Goal: Task Accomplishment & Management: Use online tool/utility

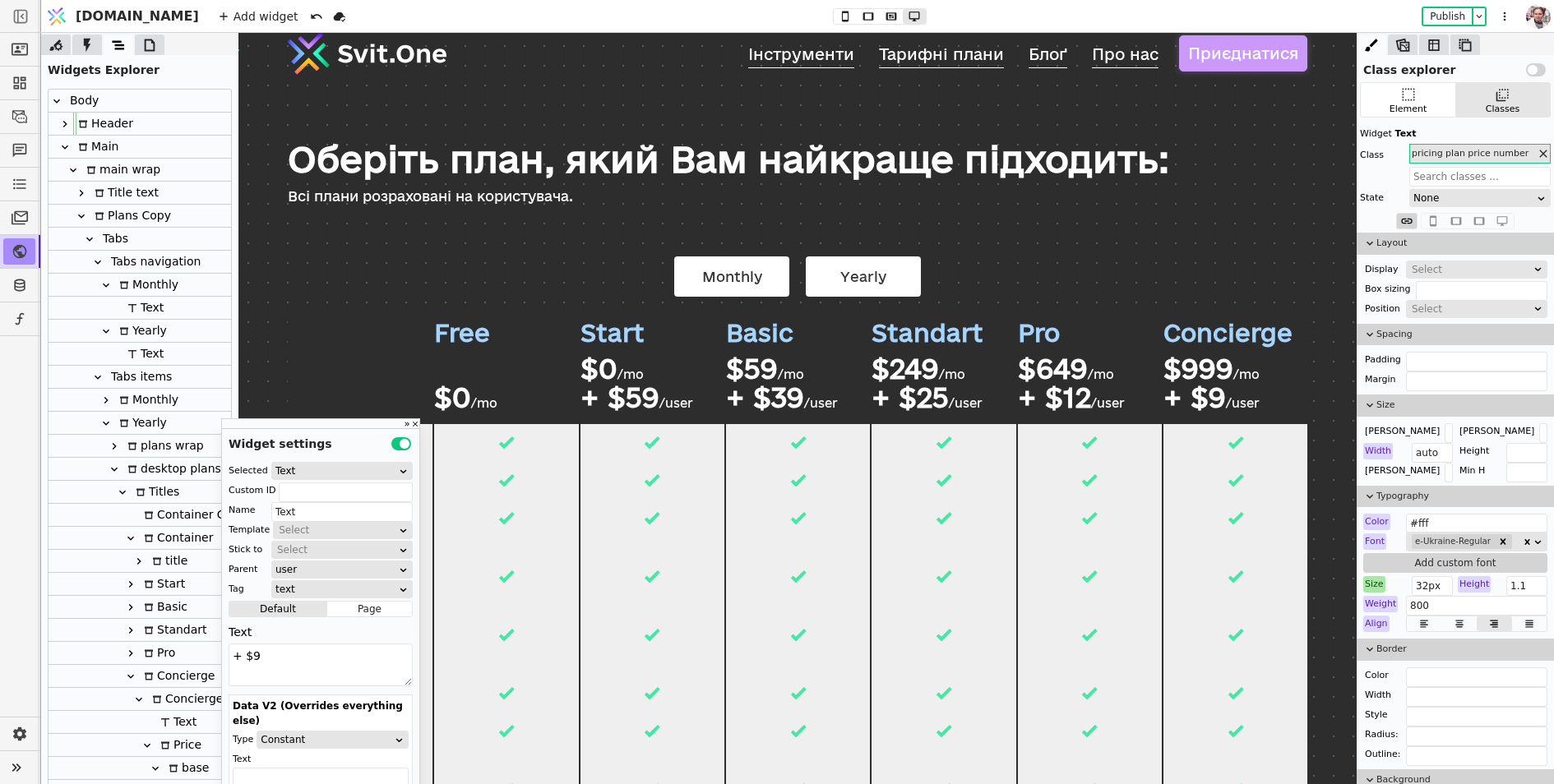
scroll to position [160, 0]
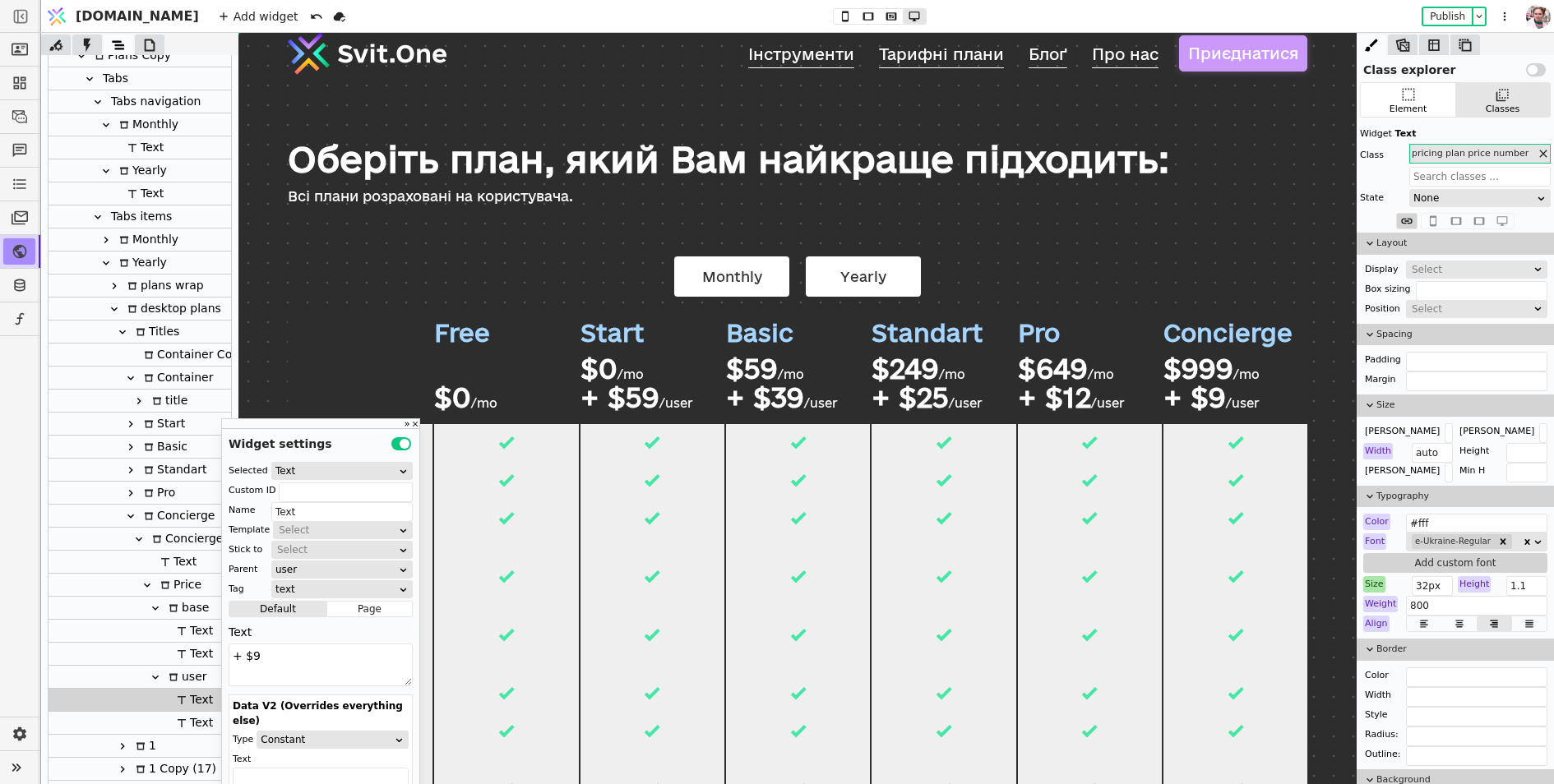
click at [580, 274] on div "Monthly Yearly" at bounding box center [798, 277] width 1020 height 58
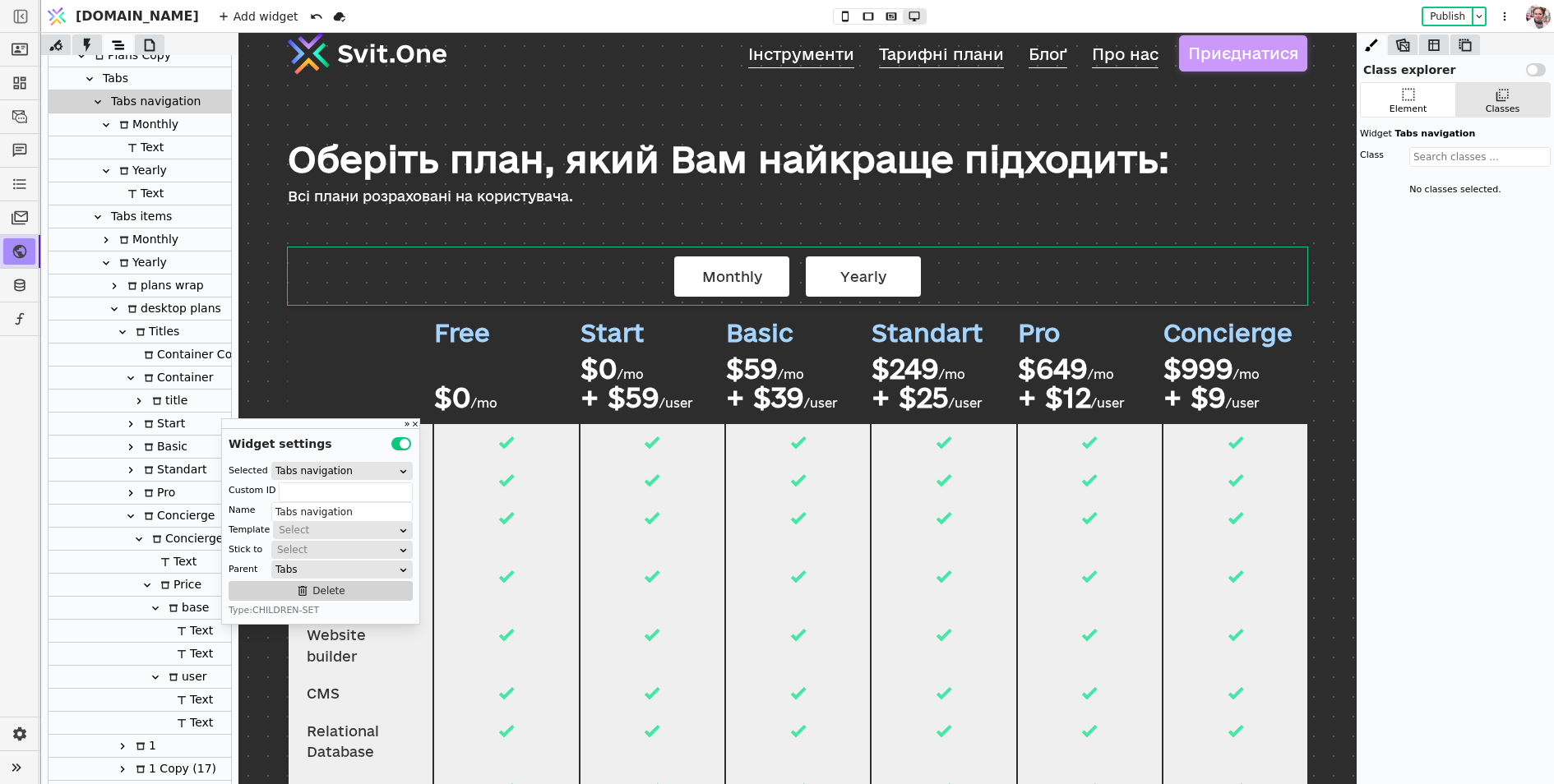
click at [100, 107] on icon at bounding box center [98, 102] width 13 height 13
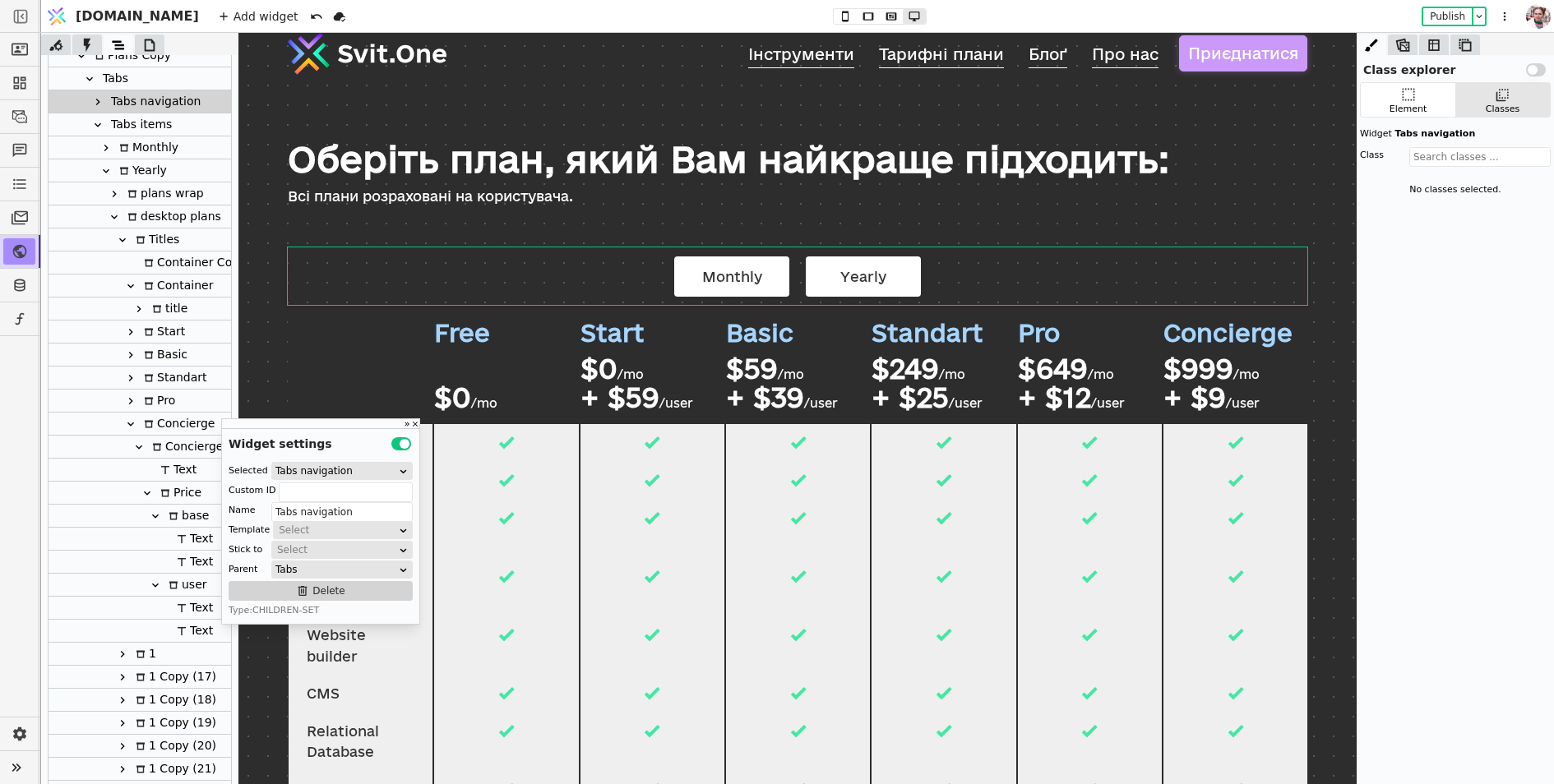
click at [96, 129] on icon at bounding box center [98, 125] width 13 height 13
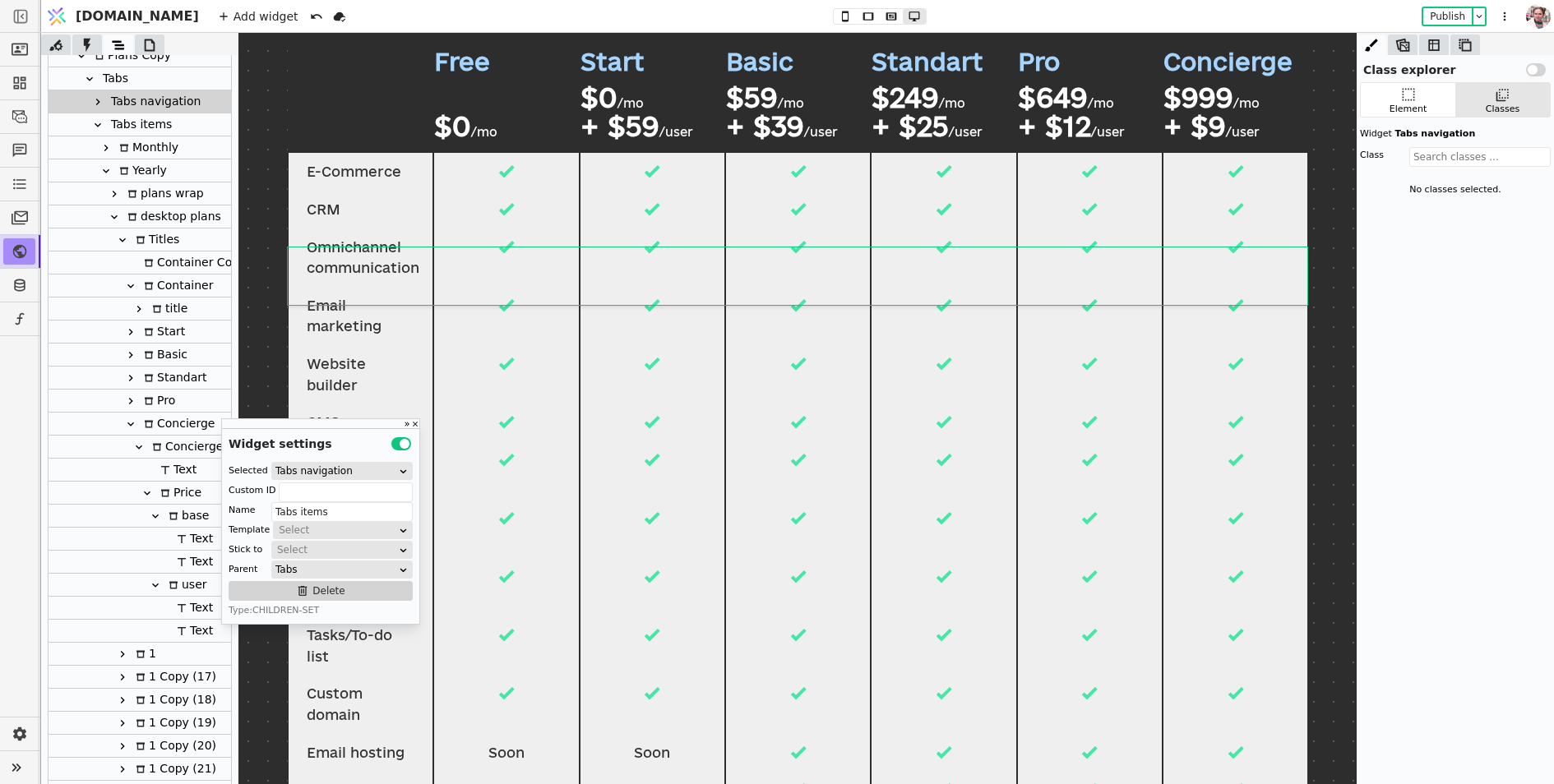
scroll to position [288, 0]
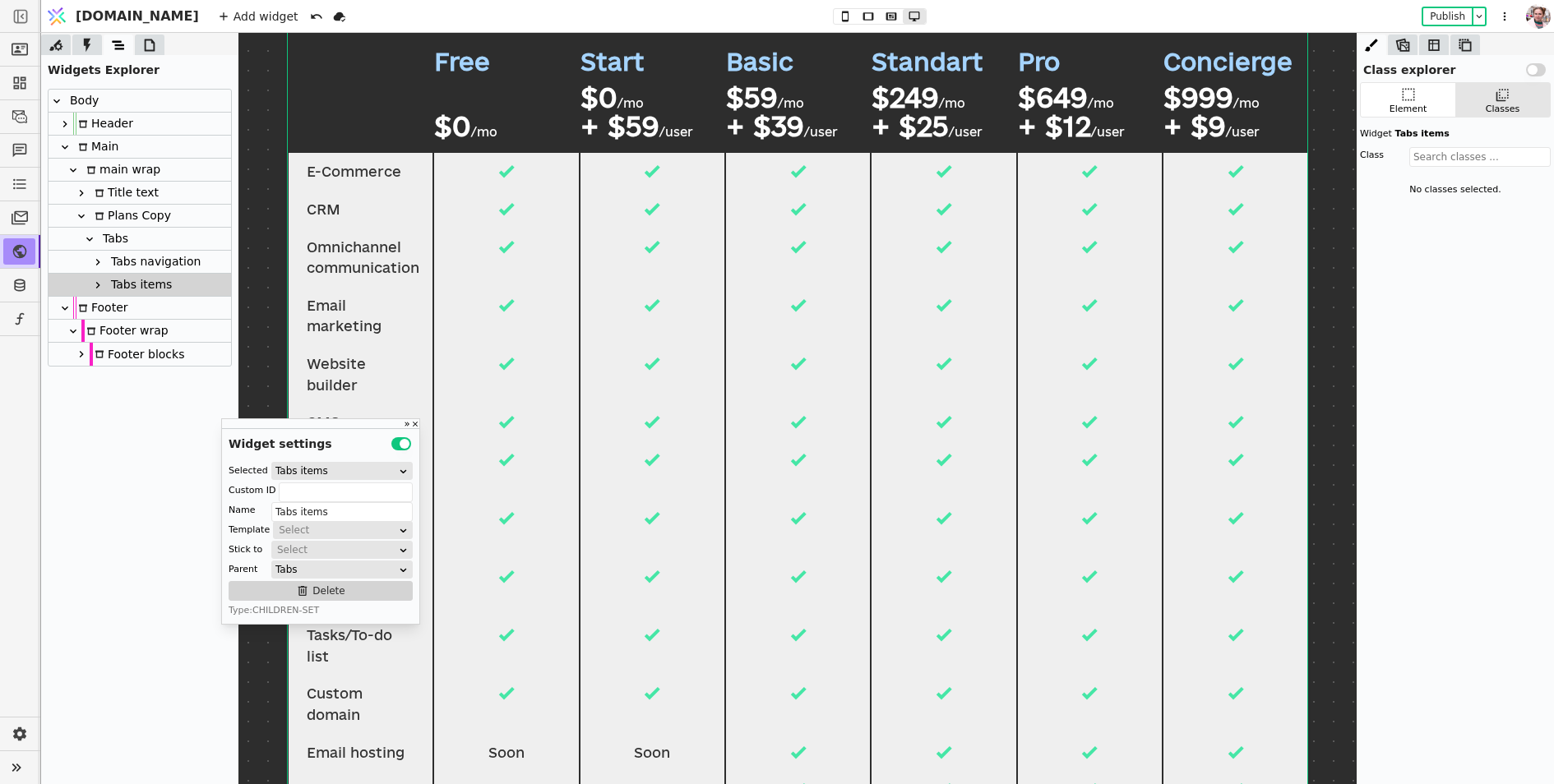
click at [124, 236] on div "Tabs" at bounding box center [113, 238] width 30 height 22
type input "Tabs"
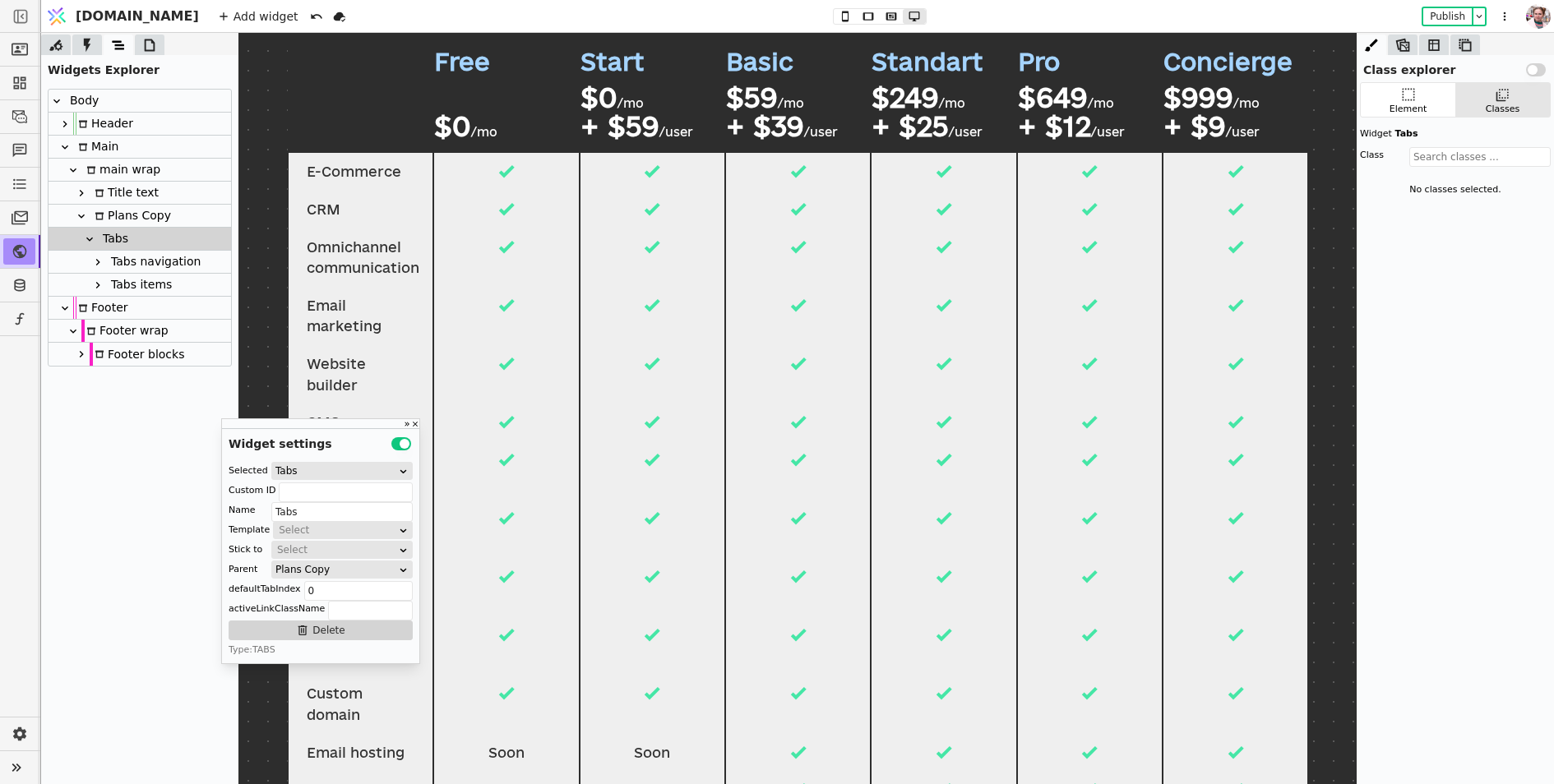
click at [90, 238] on icon at bounding box center [90, 239] width 13 height 13
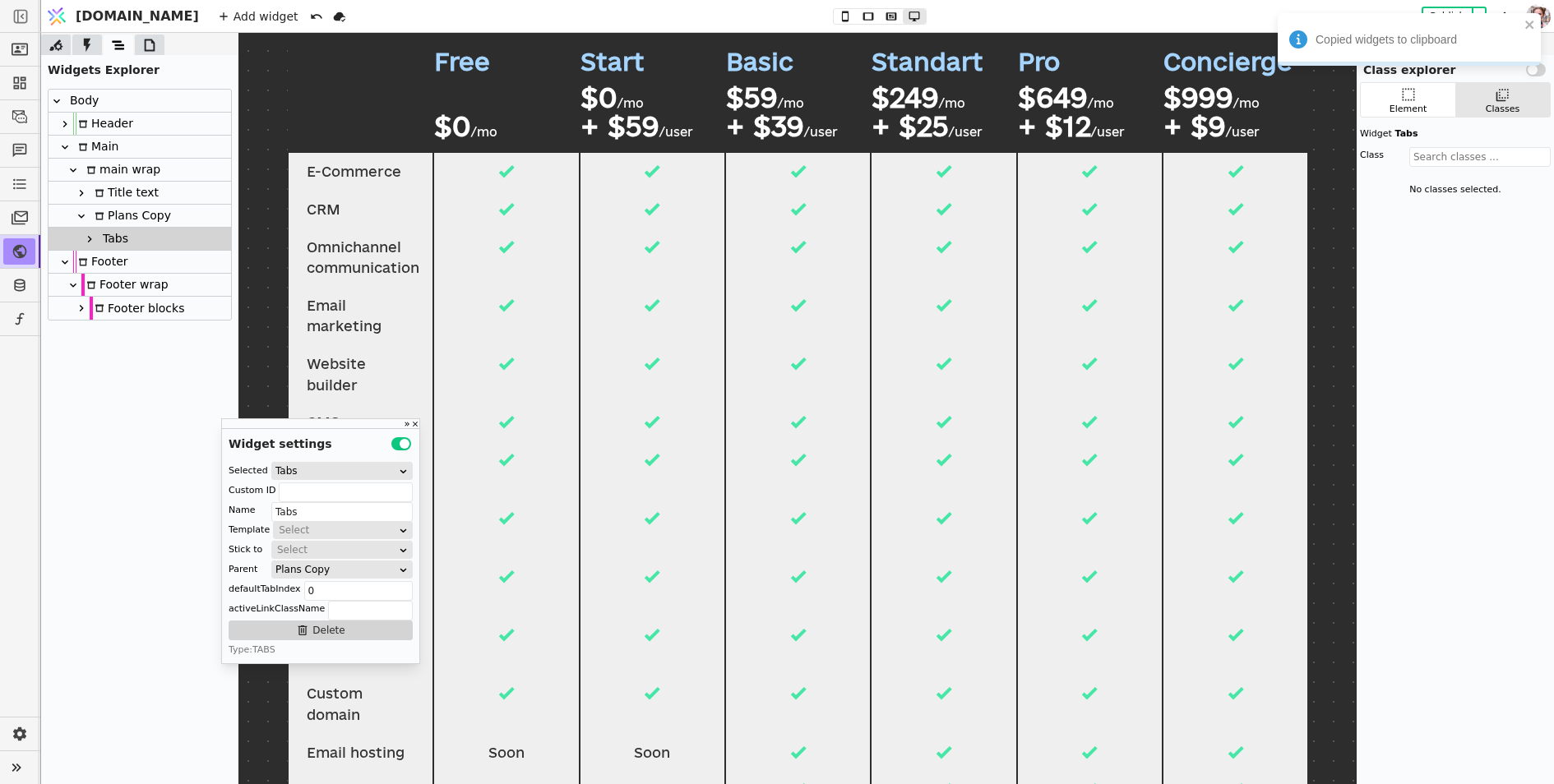
click at [135, 47] on div at bounding box center [150, 44] width 30 height 21
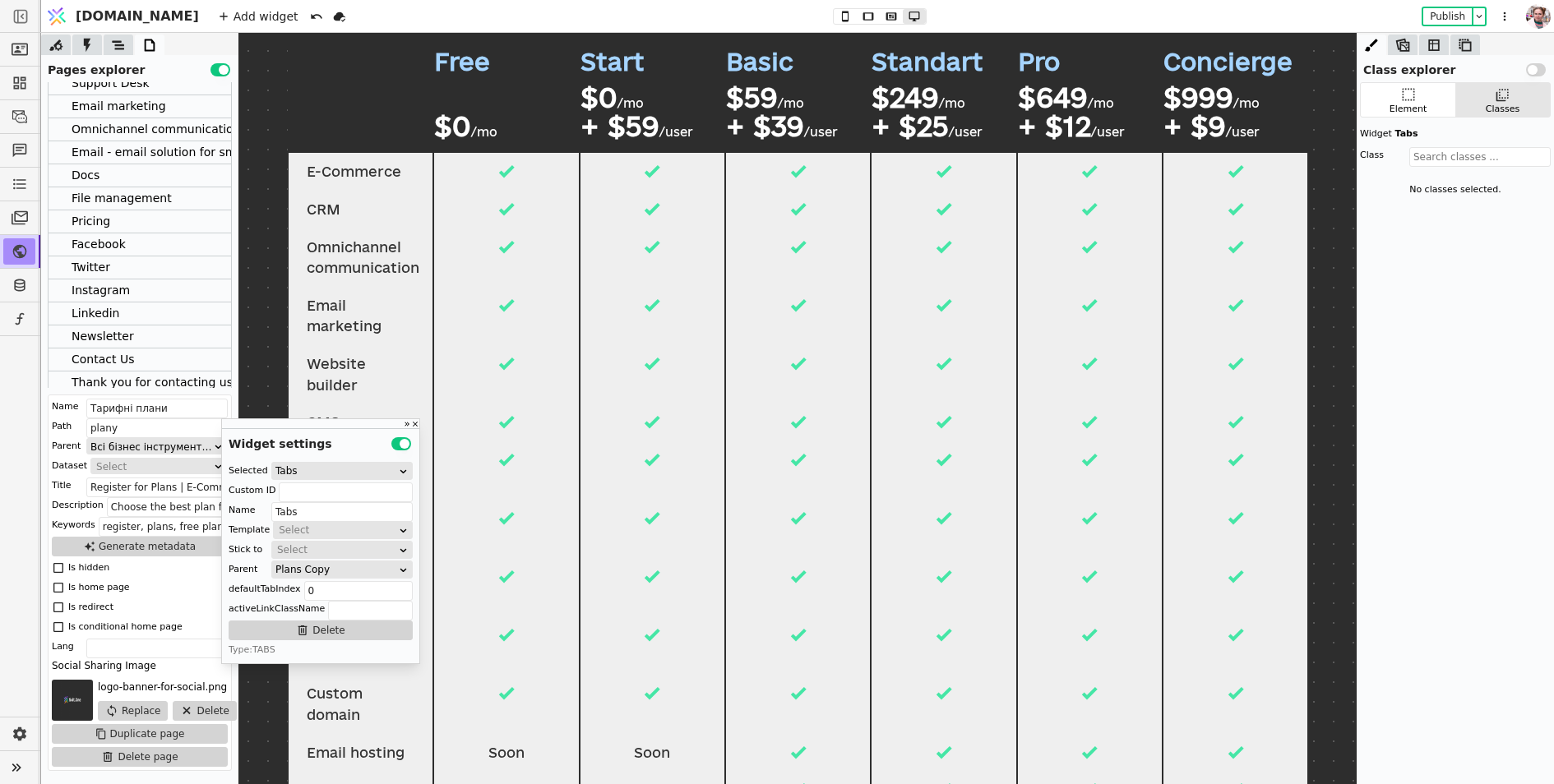
scroll to position [417, 0]
click at [112, 227] on div "Pricing" at bounding box center [140, 230] width 183 height 23
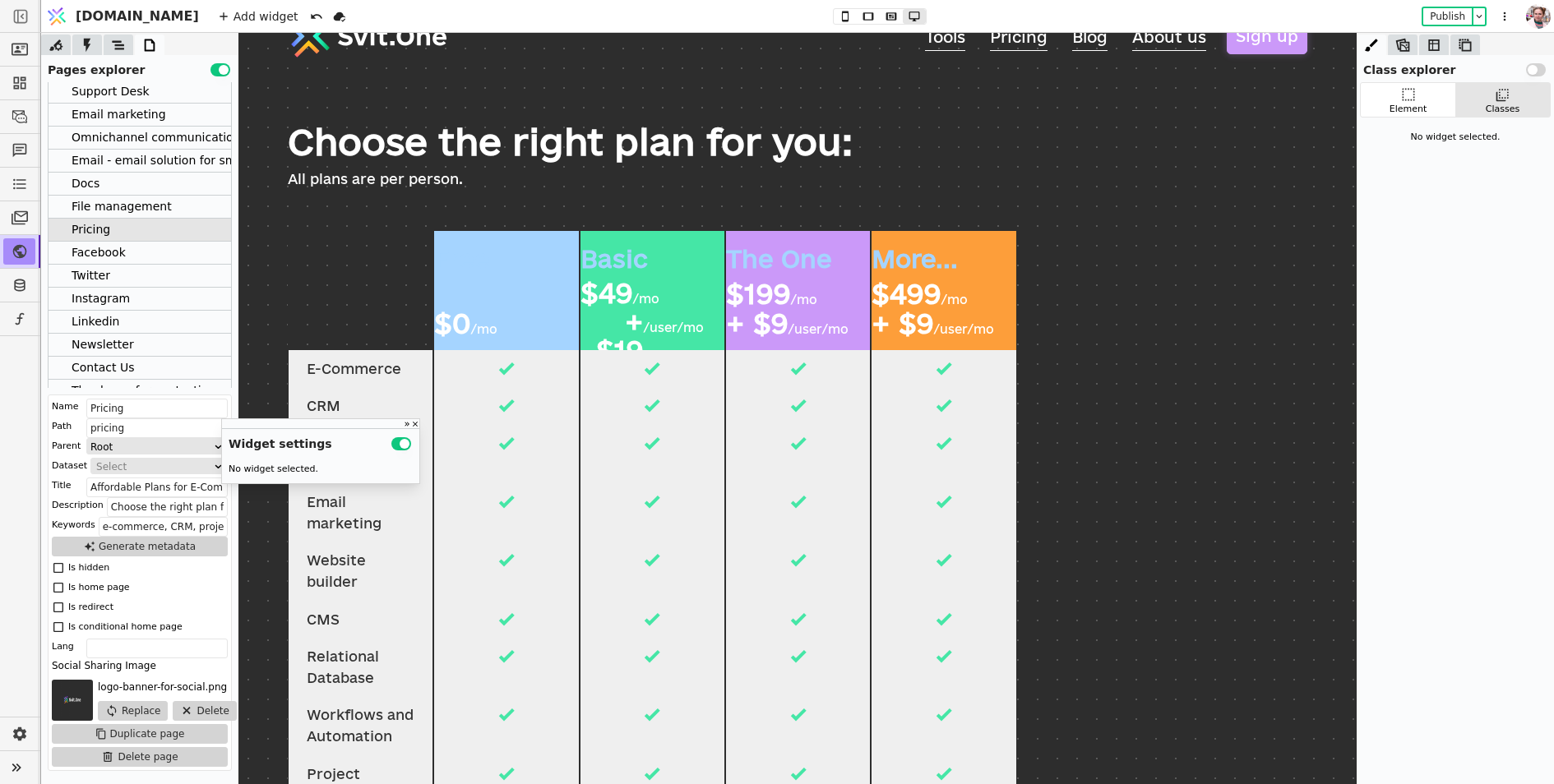
scroll to position [21, 0]
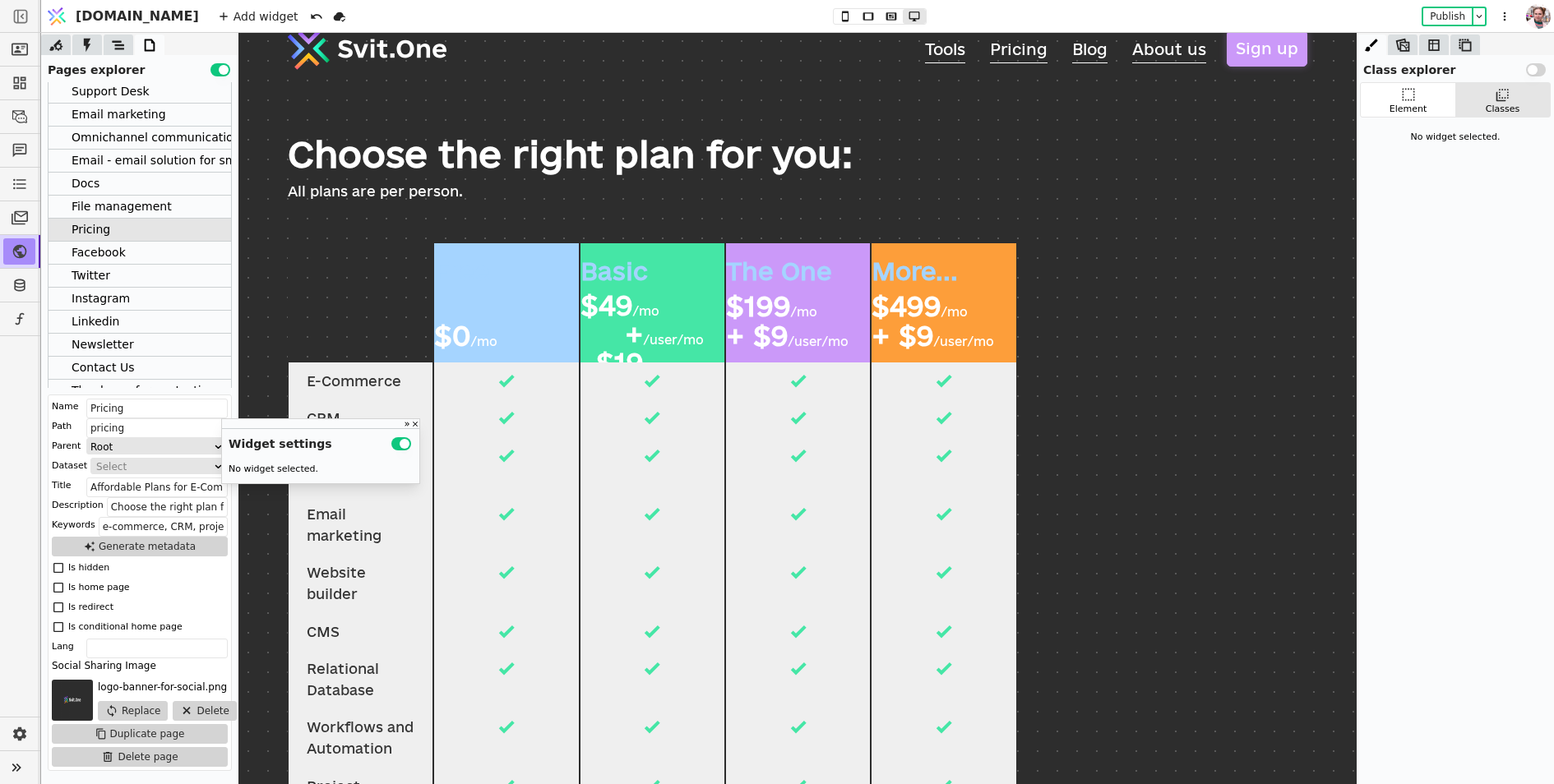
click at [1036, 365] on div "E-Commerce" at bounding box center [798, 381] width 1020 height 38
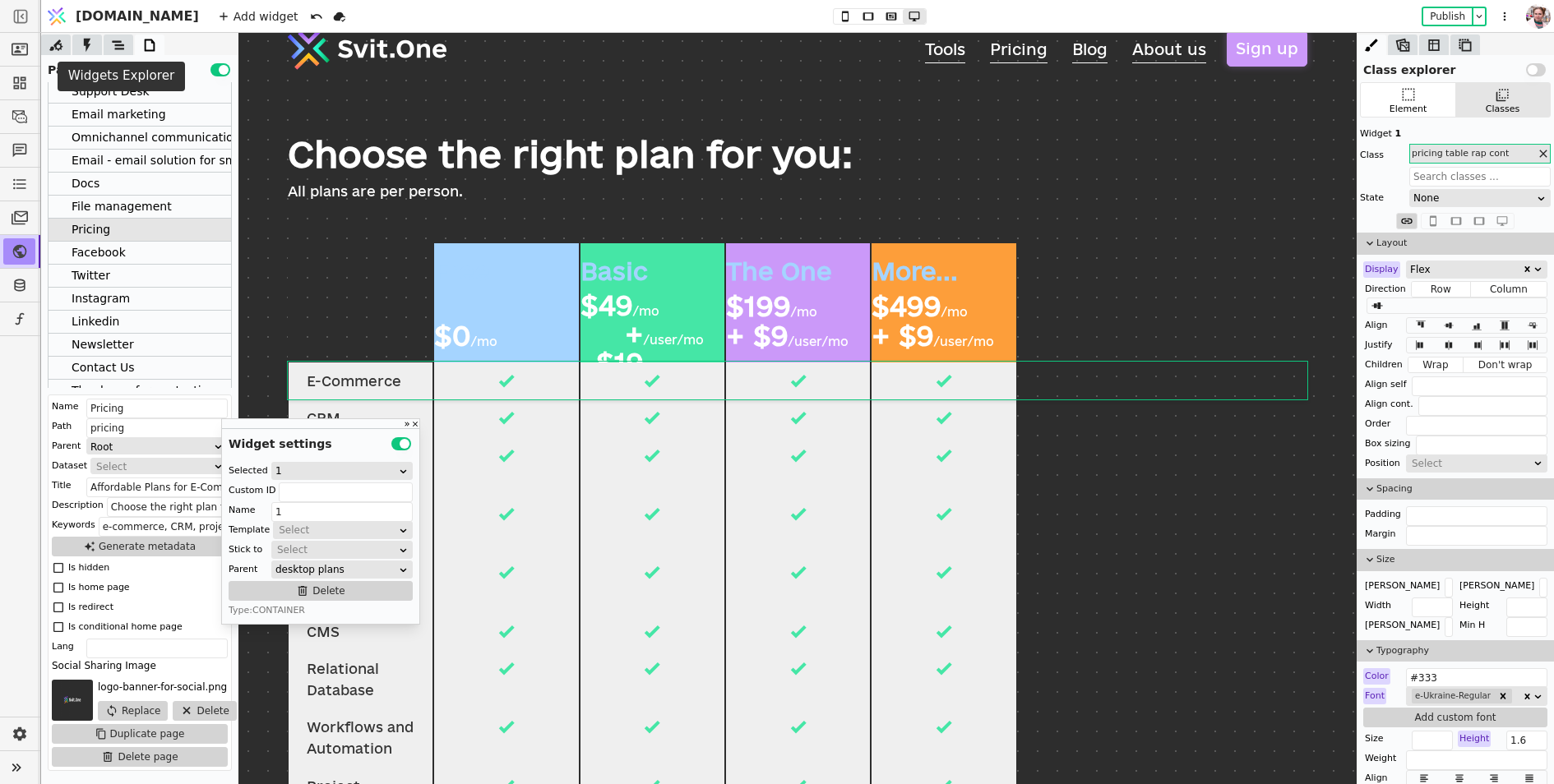
click at [113, 43] on icon at bounding box center [118, 45] width 16 height 16
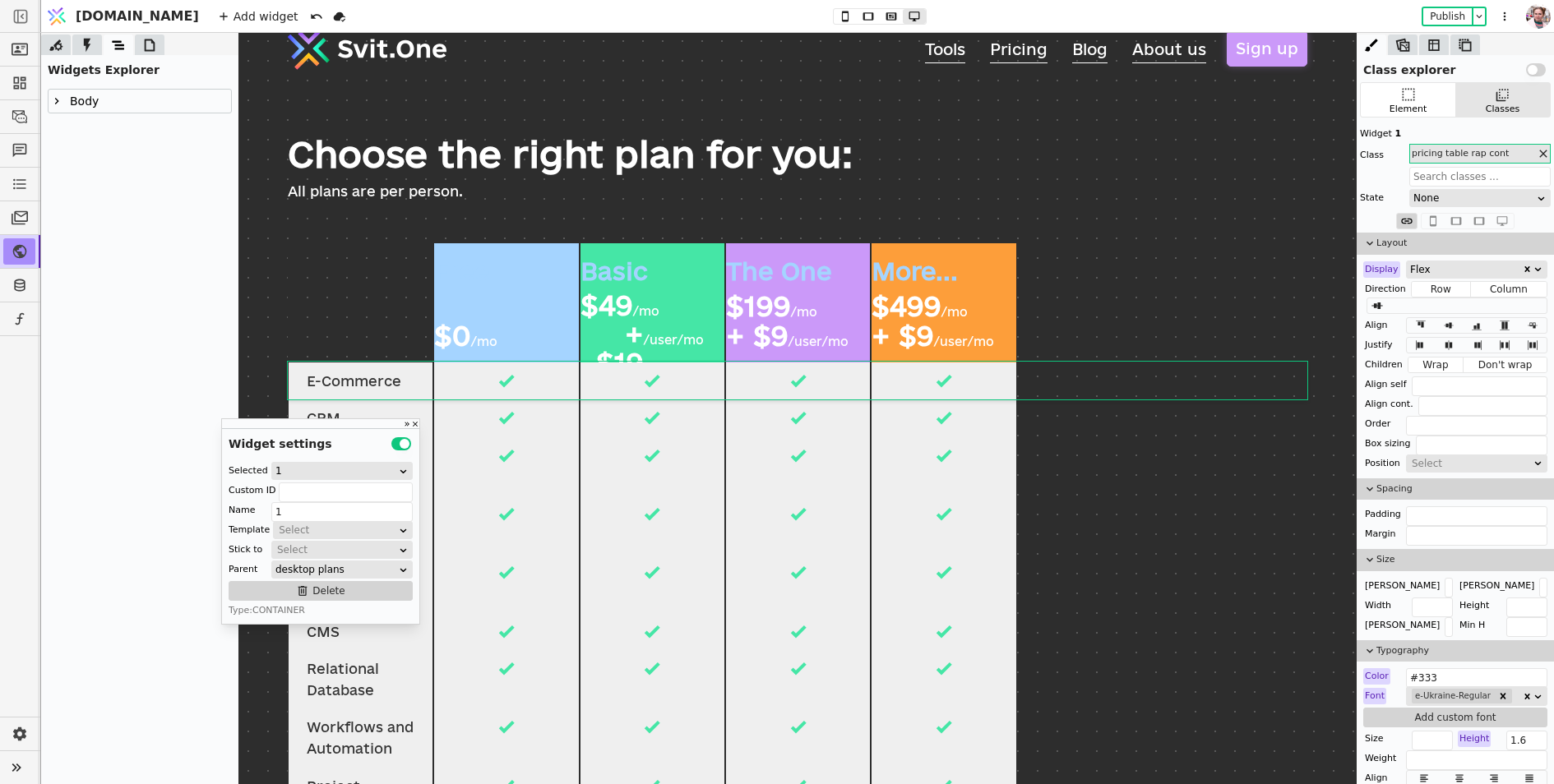
click at [59, 107] on icon at bounding box center [57, 101] width 13 height 13
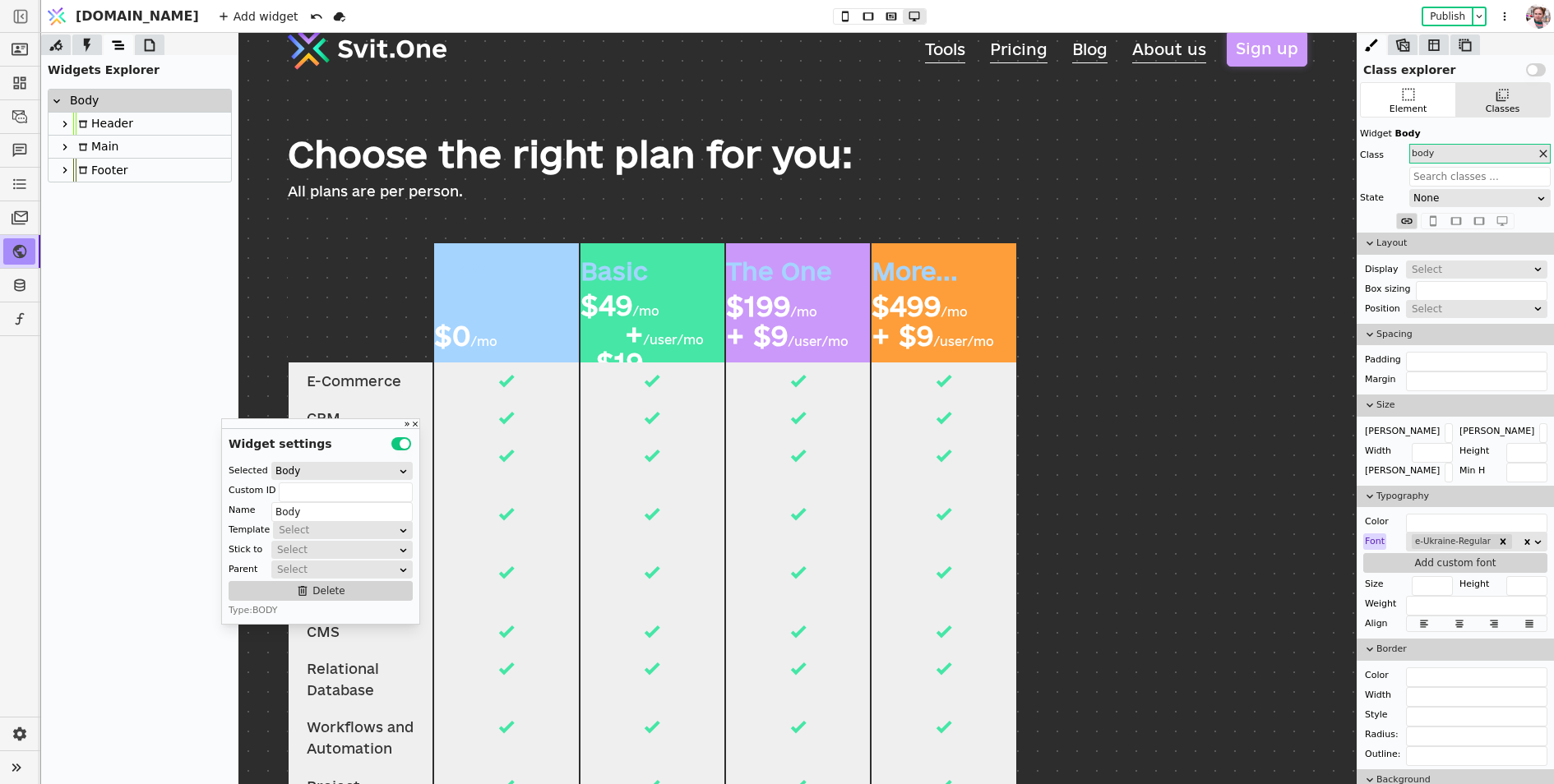
click at [62, 138] on div at bounding box center [65, 147] width 16 height 20
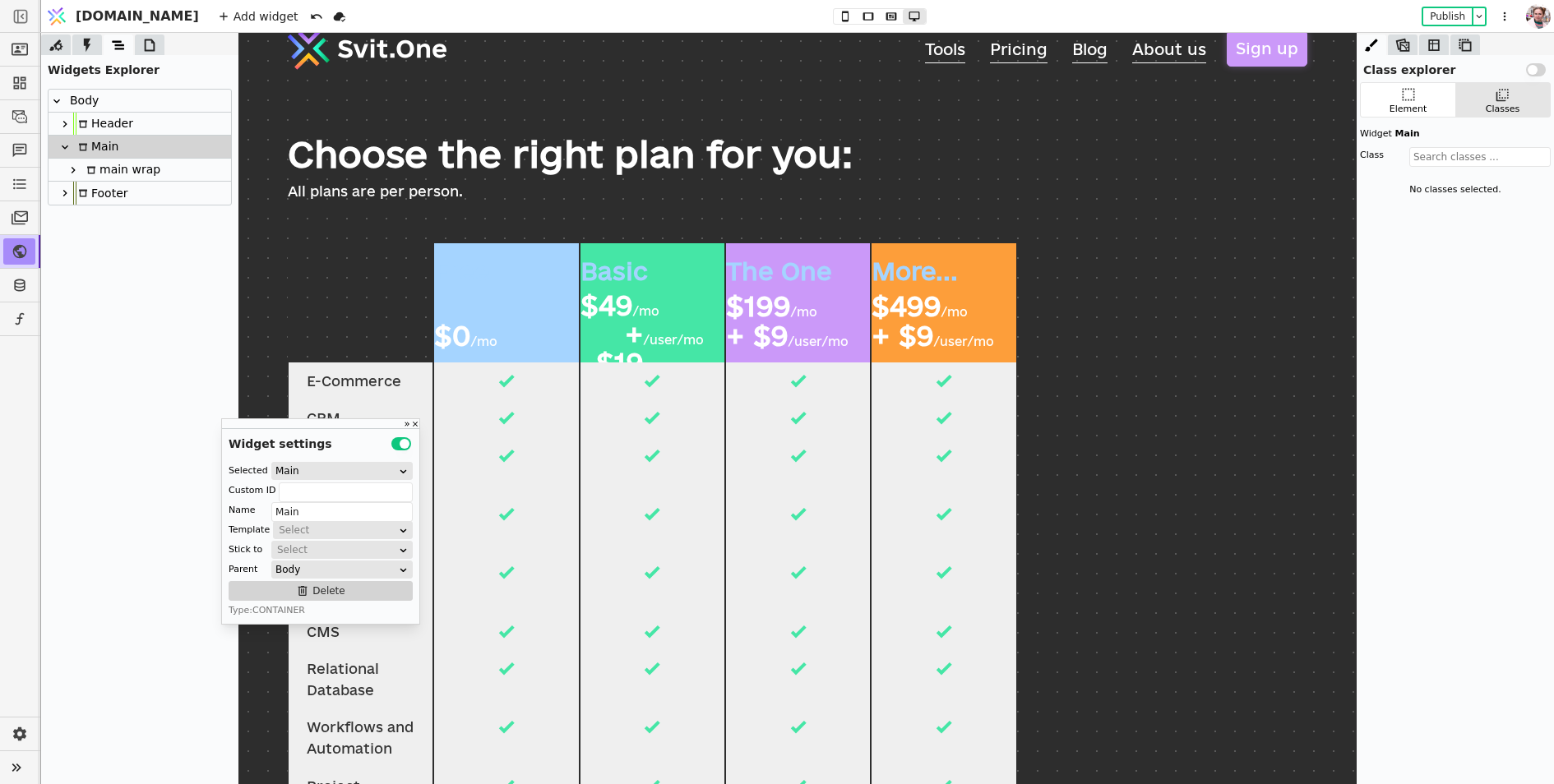
scroll to position [73, 0]
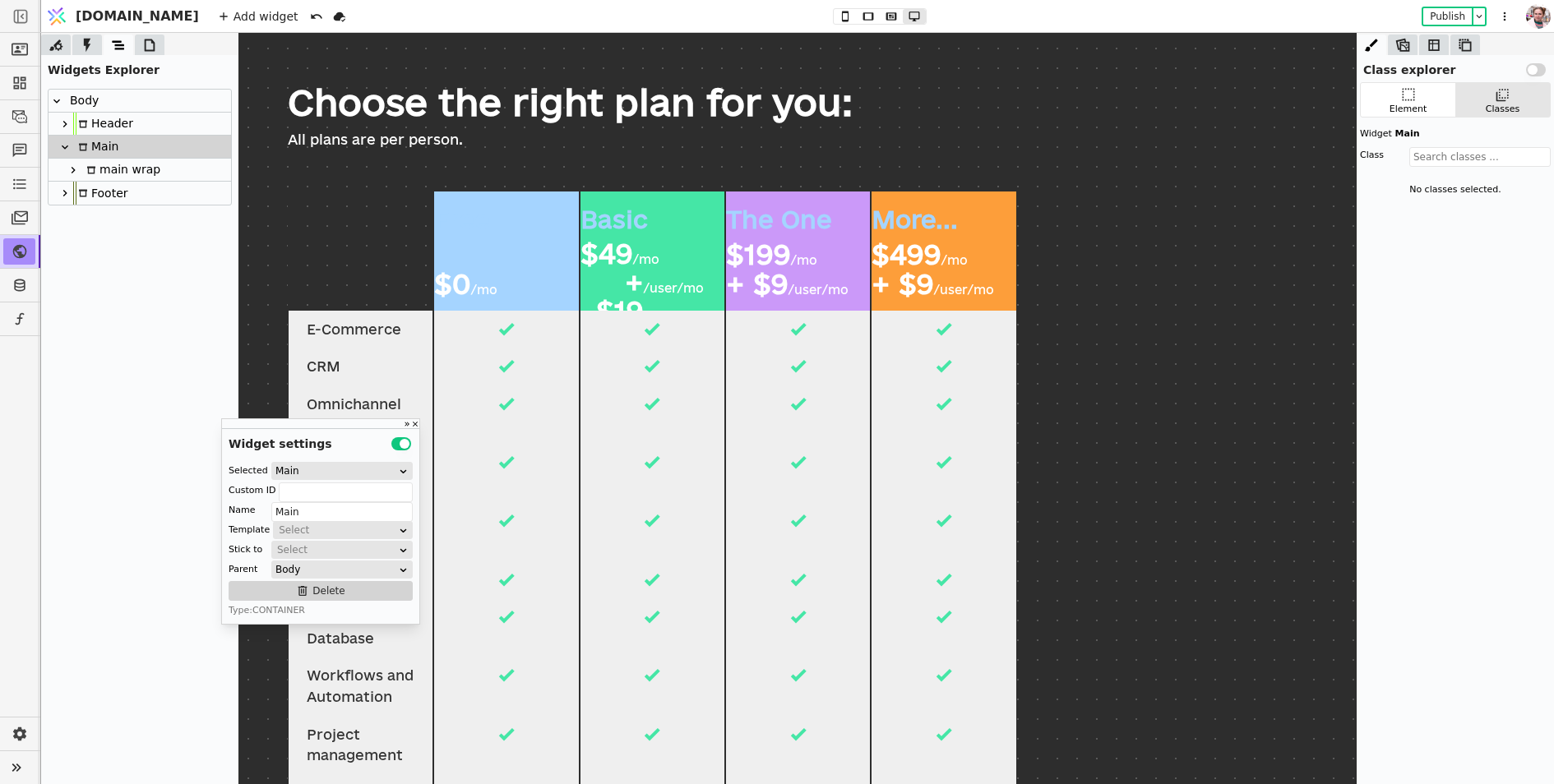
click at [70, 177] on div at bounding box center [73, 170] width 16 height 20
click at [76, 206] on div at bounding box center [81, 216] width 16 height 20
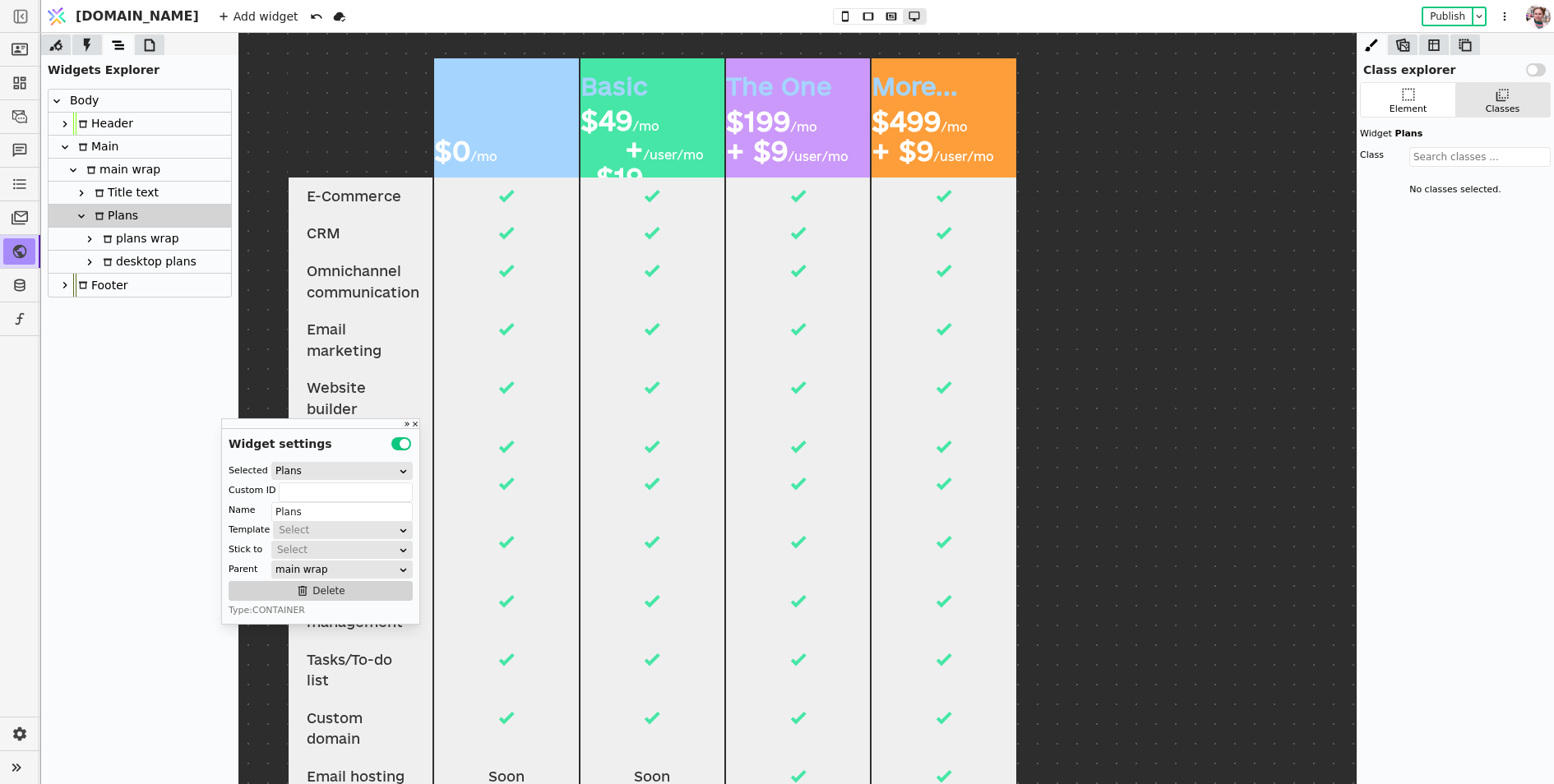
scroll to position [206, 0]
click at [124, 246] on div "plans wrap" at bounding box center [138, 238] width 81 height 22
type input "plans wrap"
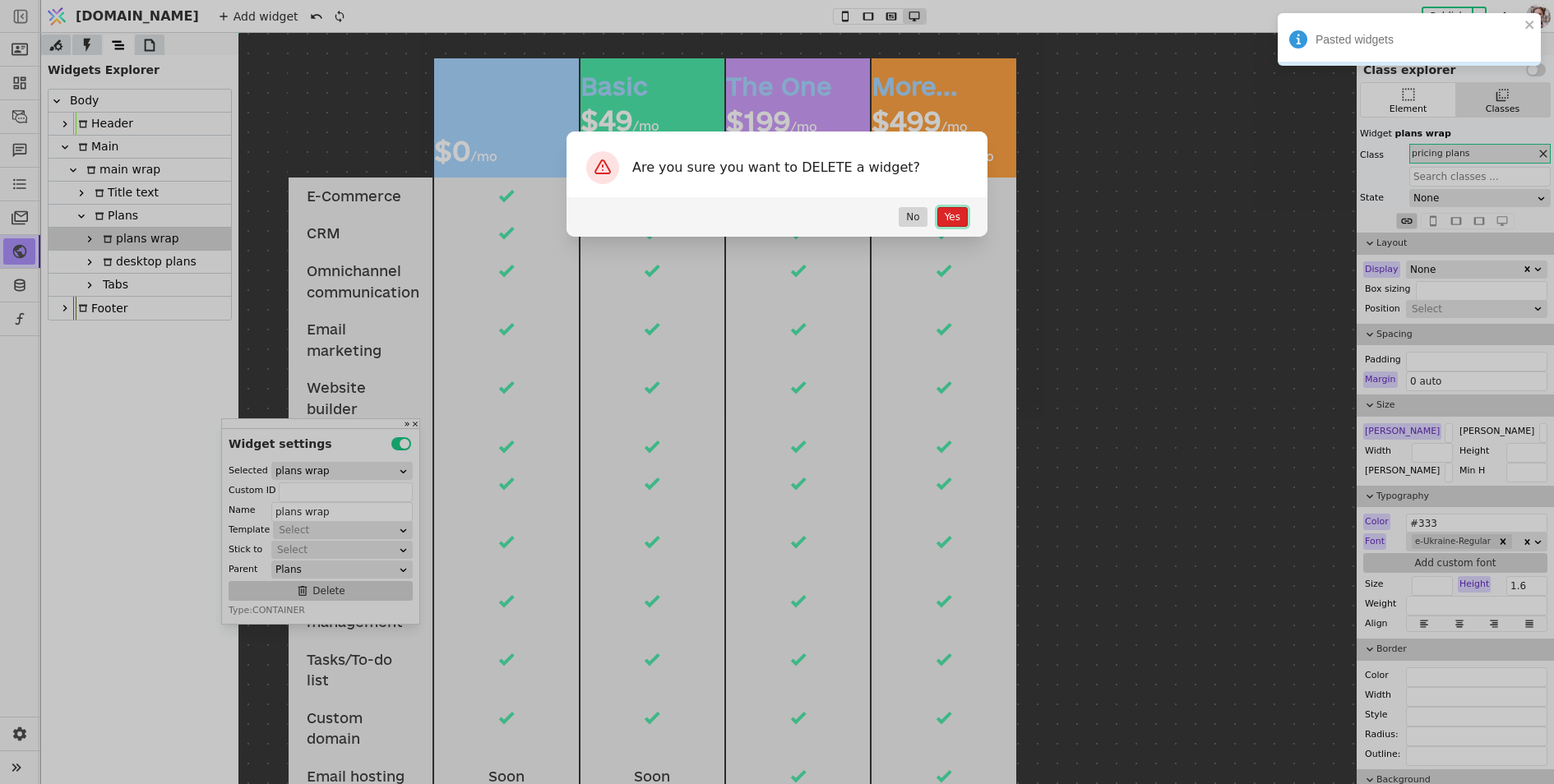
click at [948, 219] on button "Yes" at bounding box center [952, 217] width 30 height 20
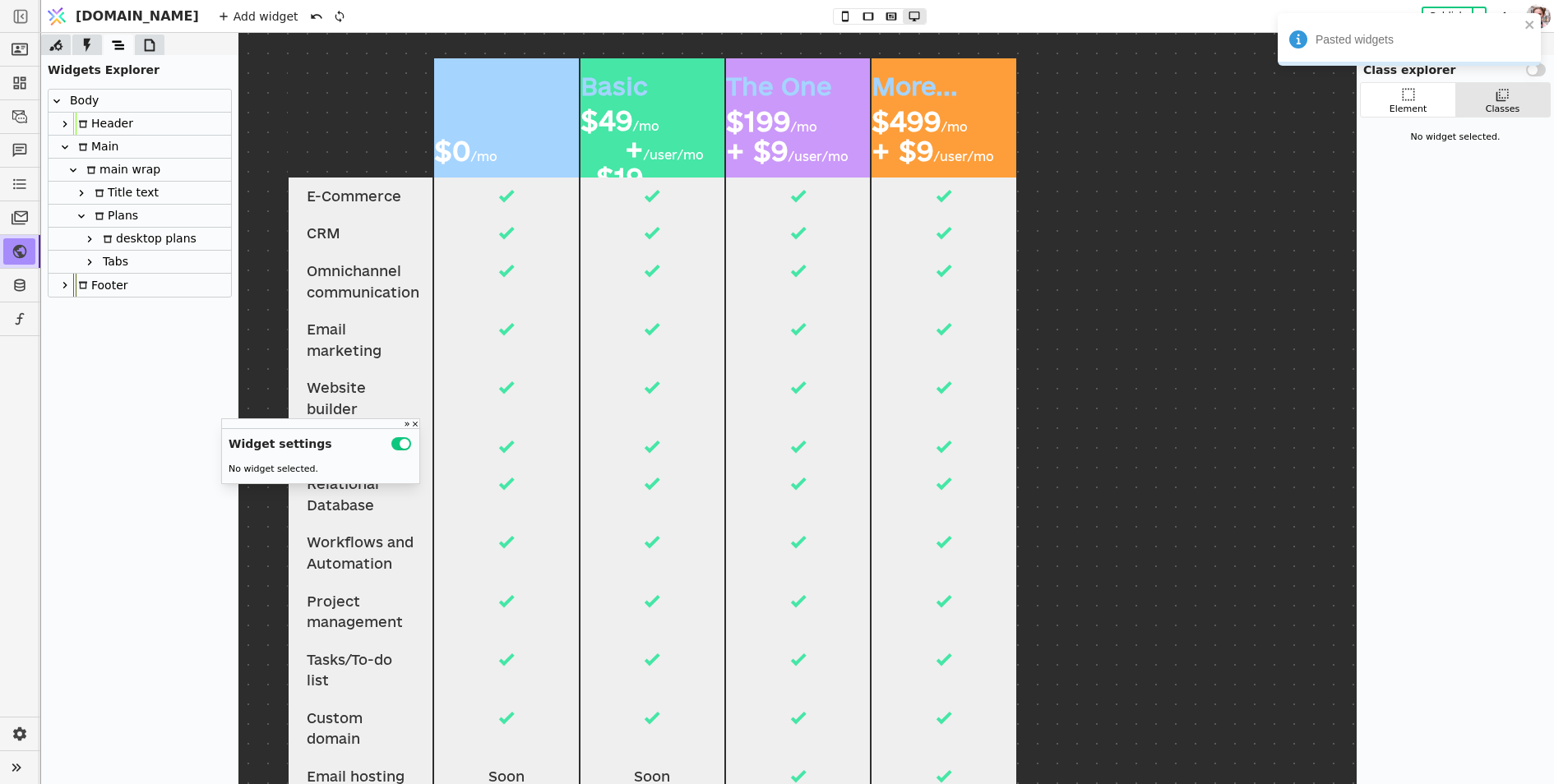
click at [178, 240] on div "desktop plans" at bounding box center [147, 238] width 99 height 22
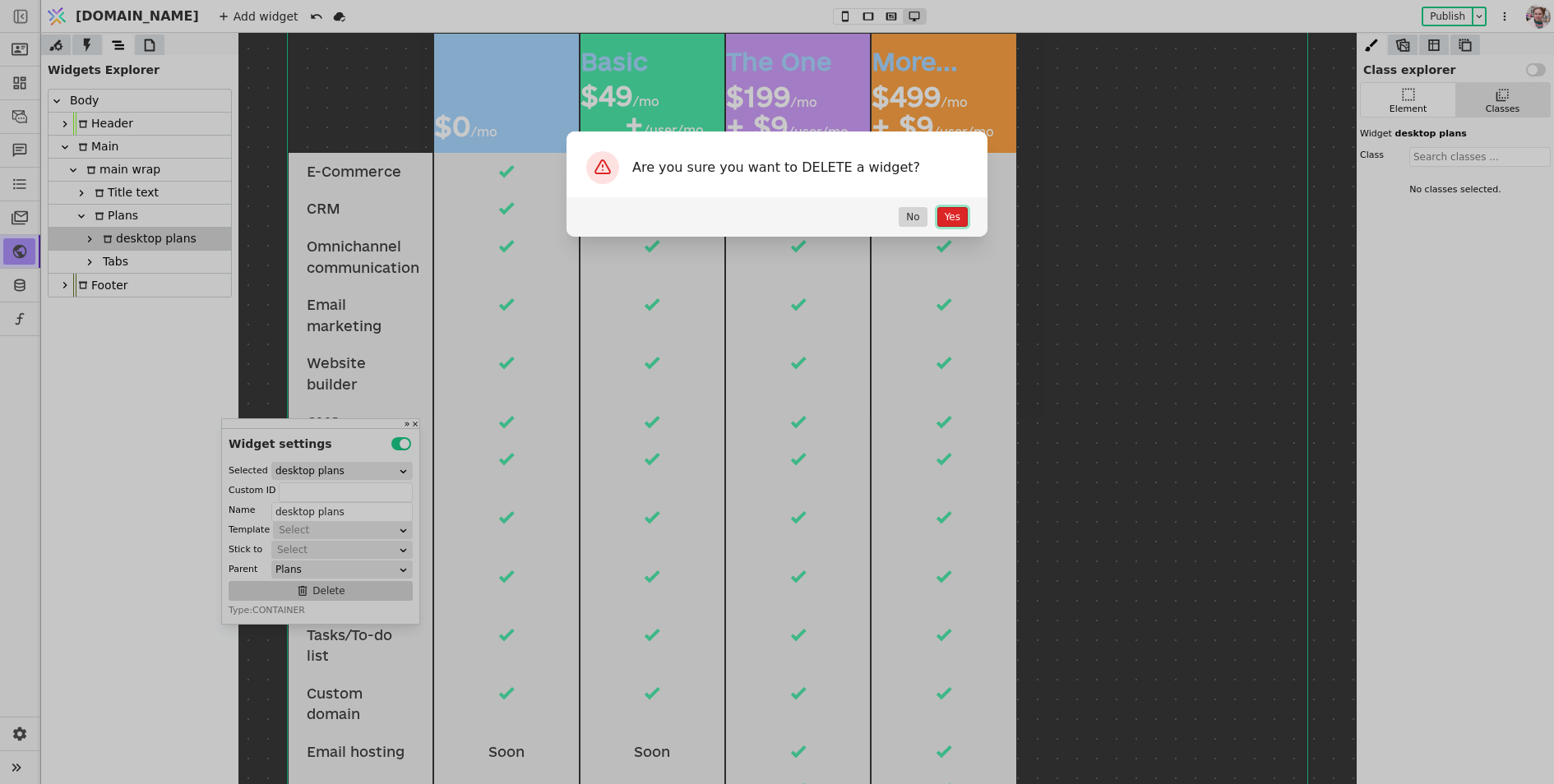
click at [944, 211] on button "Yes" at bounding box center [952, 217] width 30 height 20
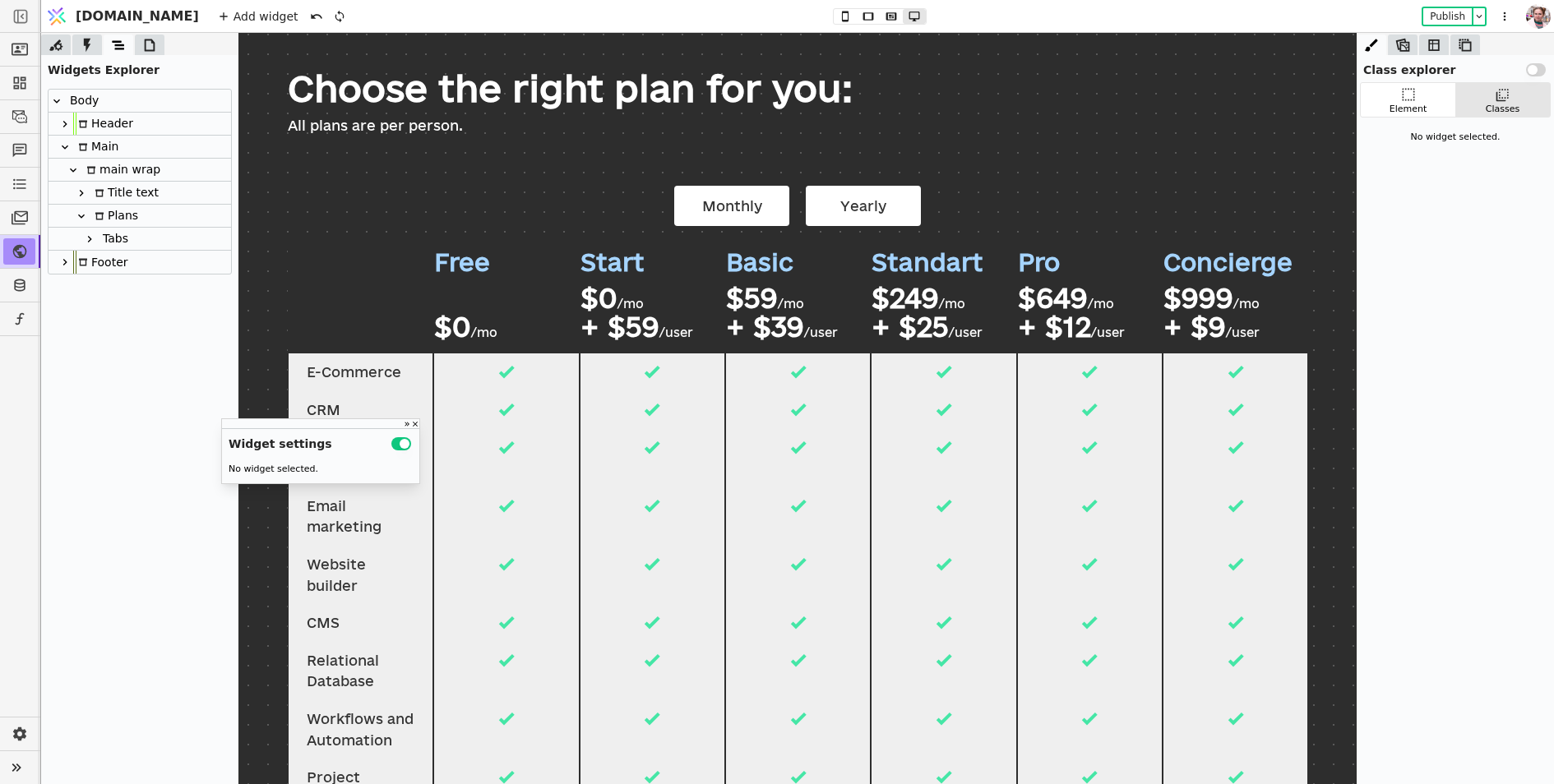
scroll to position [52, 0]
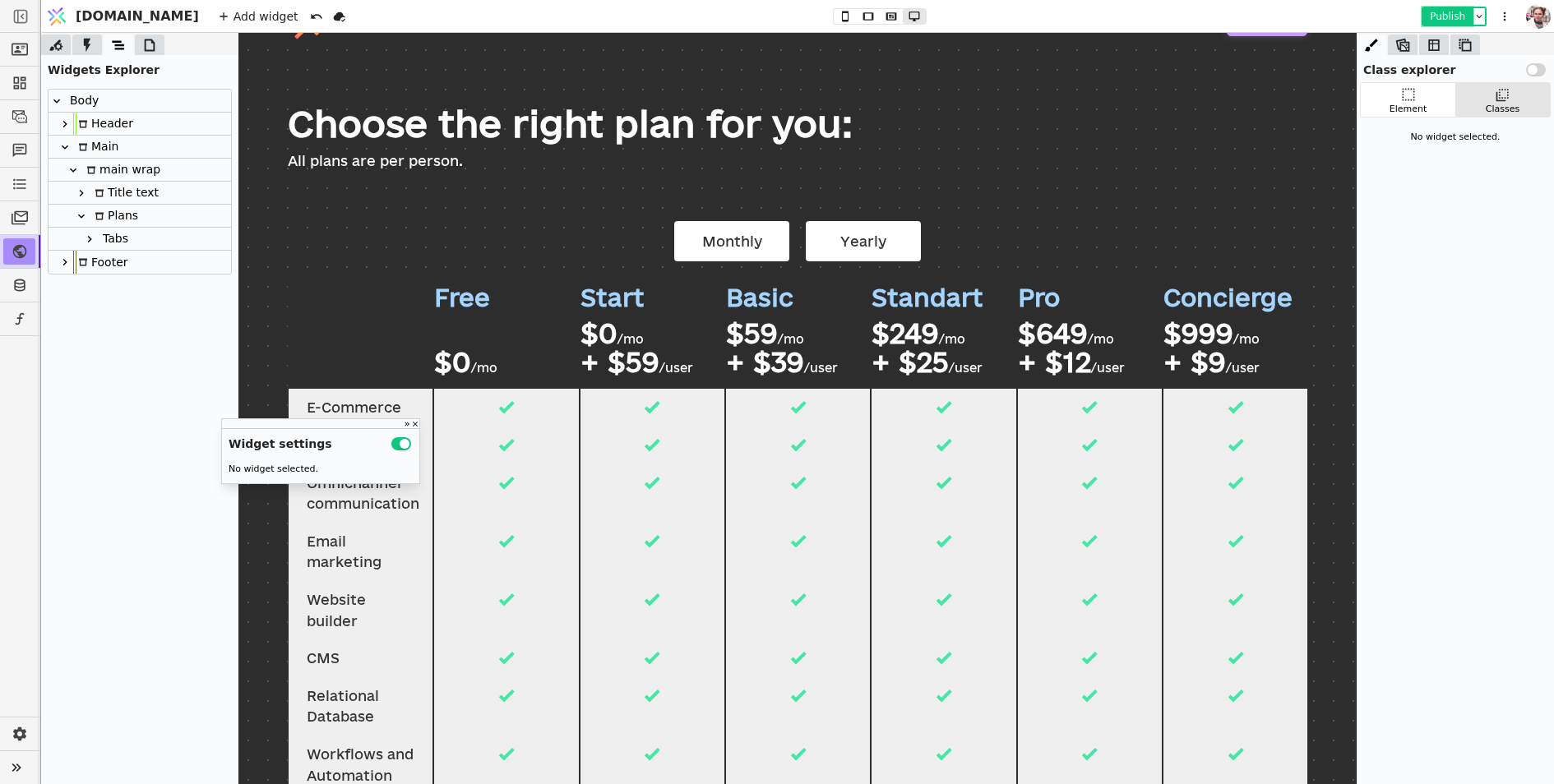
click at [1437, 17] on button "Publish" at bounding box center [1447, 16] width 49 height 16
click at [1438, 13] on button "Publish" at bounding box center [1447, 16] width 49 height 16
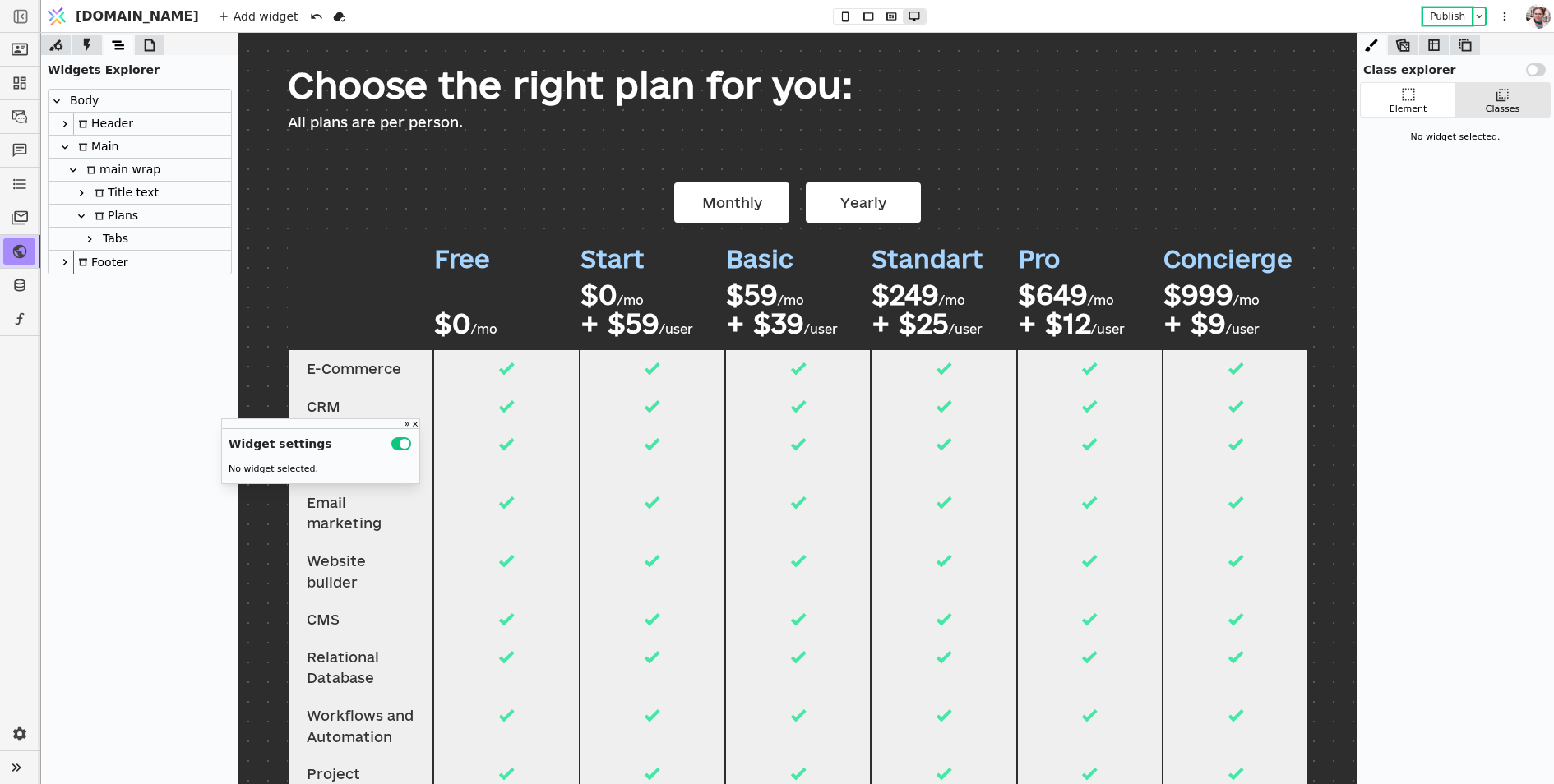
scroll to position [0, 0]
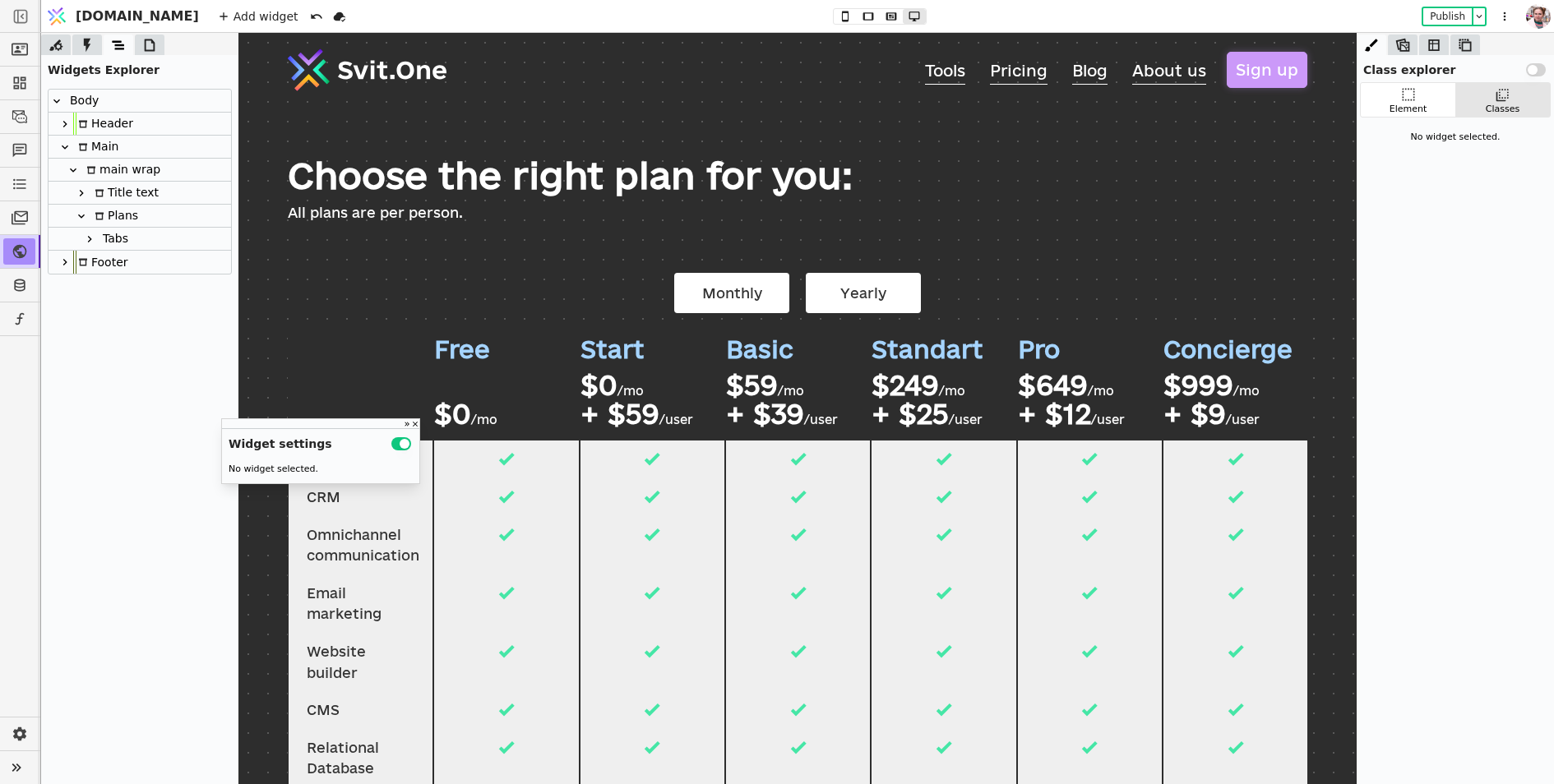
click at [693, 371] on div "$0 /mo" at bounding box center [642, 385] width 123 height 29
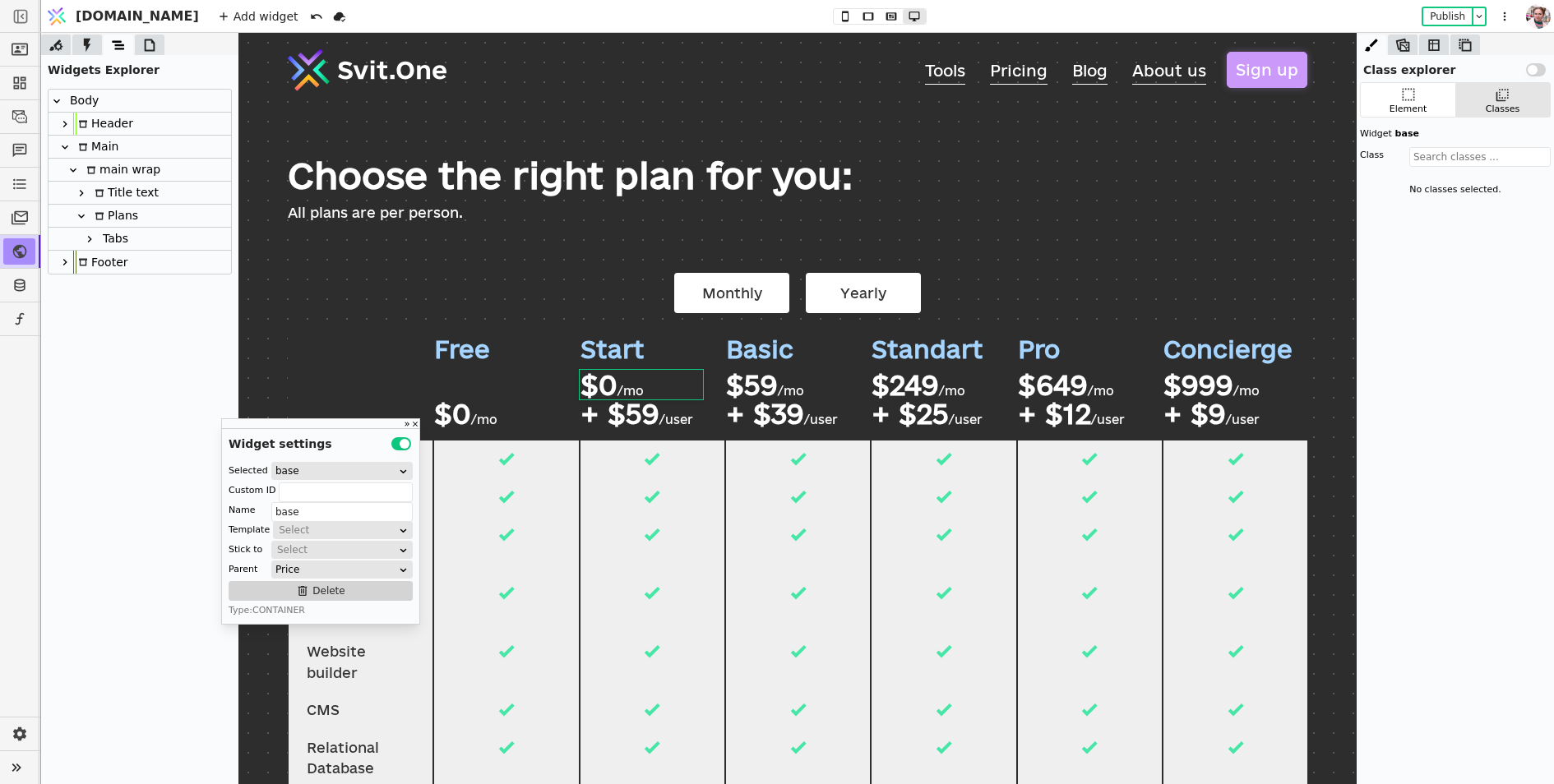
click at [709, 410] on div "Start $0 /mo + $59 /user" at bounding box center [652, 380] width 144 height 119
type input "title"
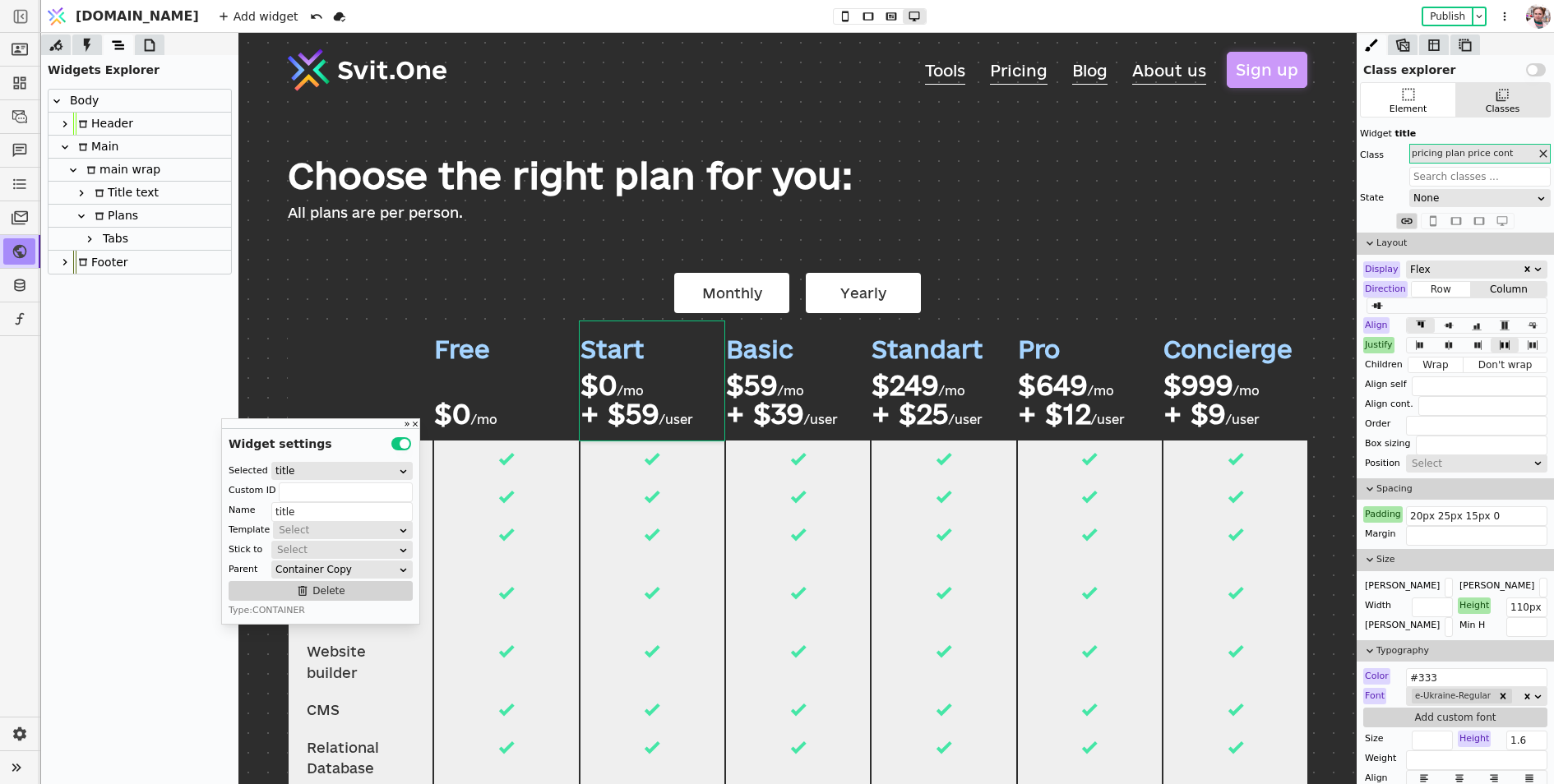
click at [1172, 435] on div "Concierge $999 /mo + $9 /user" at bounding box center [1235, 380] width 144 height 119
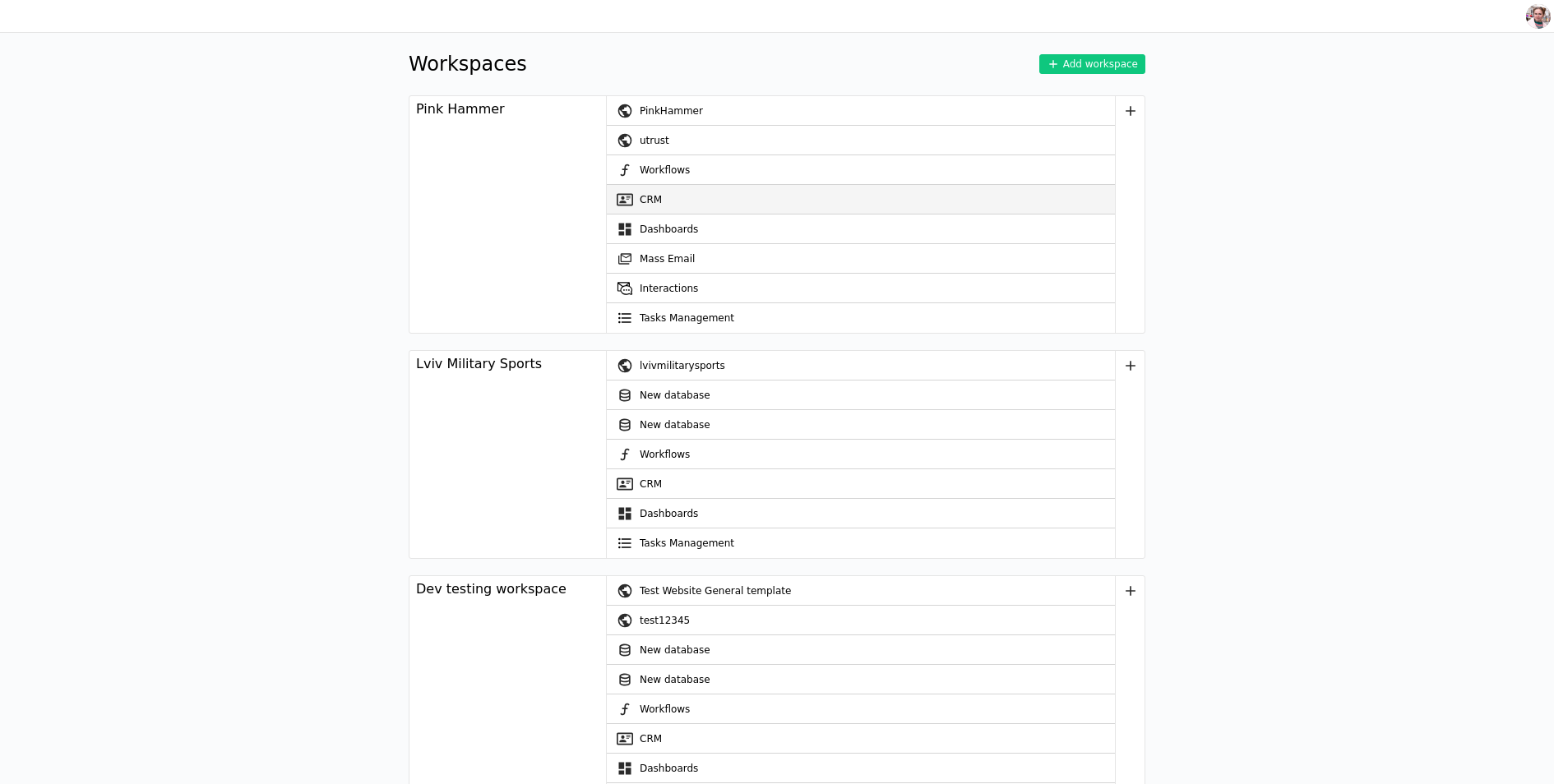
click at [666, 197] on link "CRM" at bounding box center [861, 200] width 508 height 30
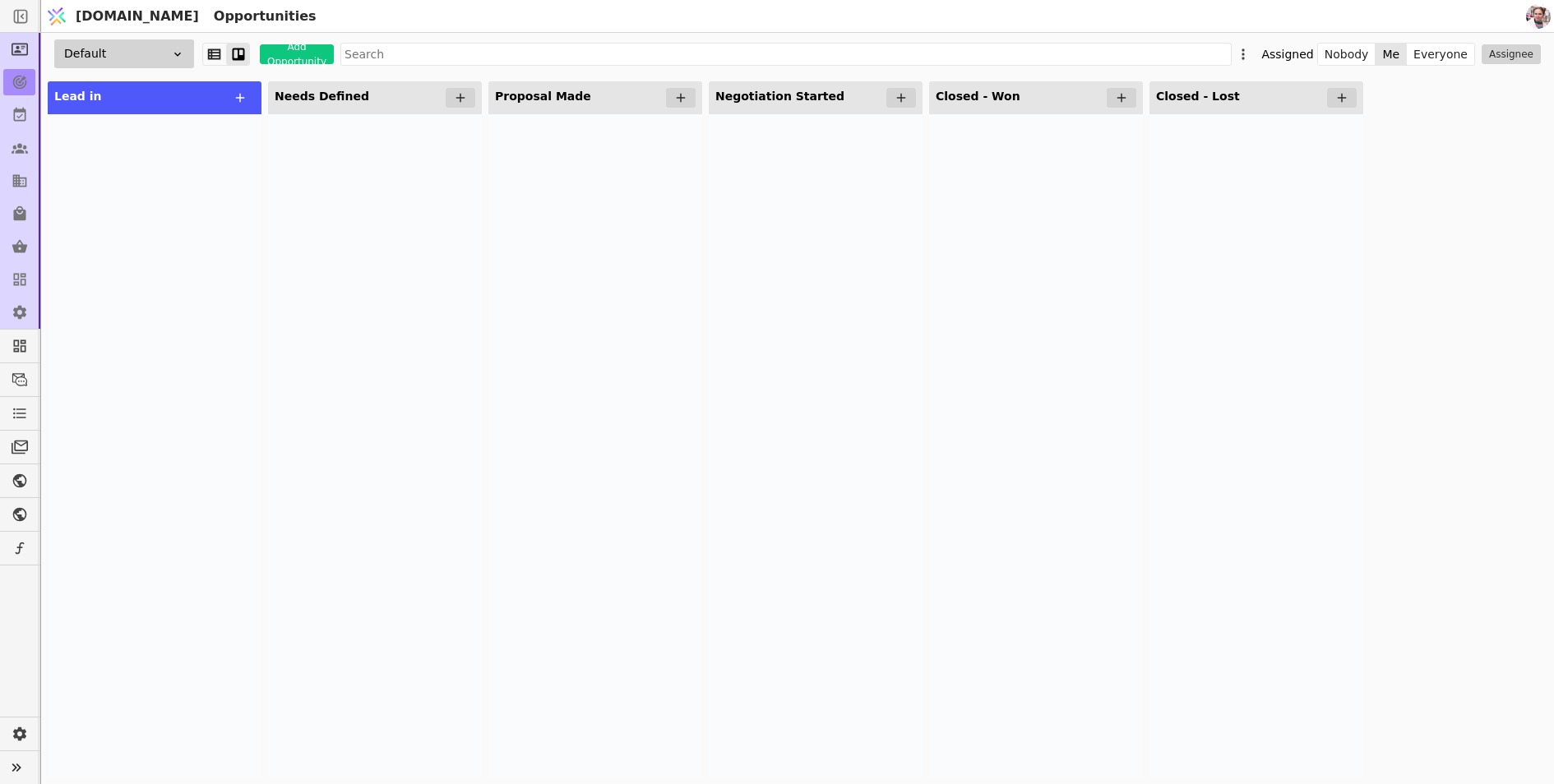
click at [533, 188] on div at bounding box center [595, 445] width 214 height 663
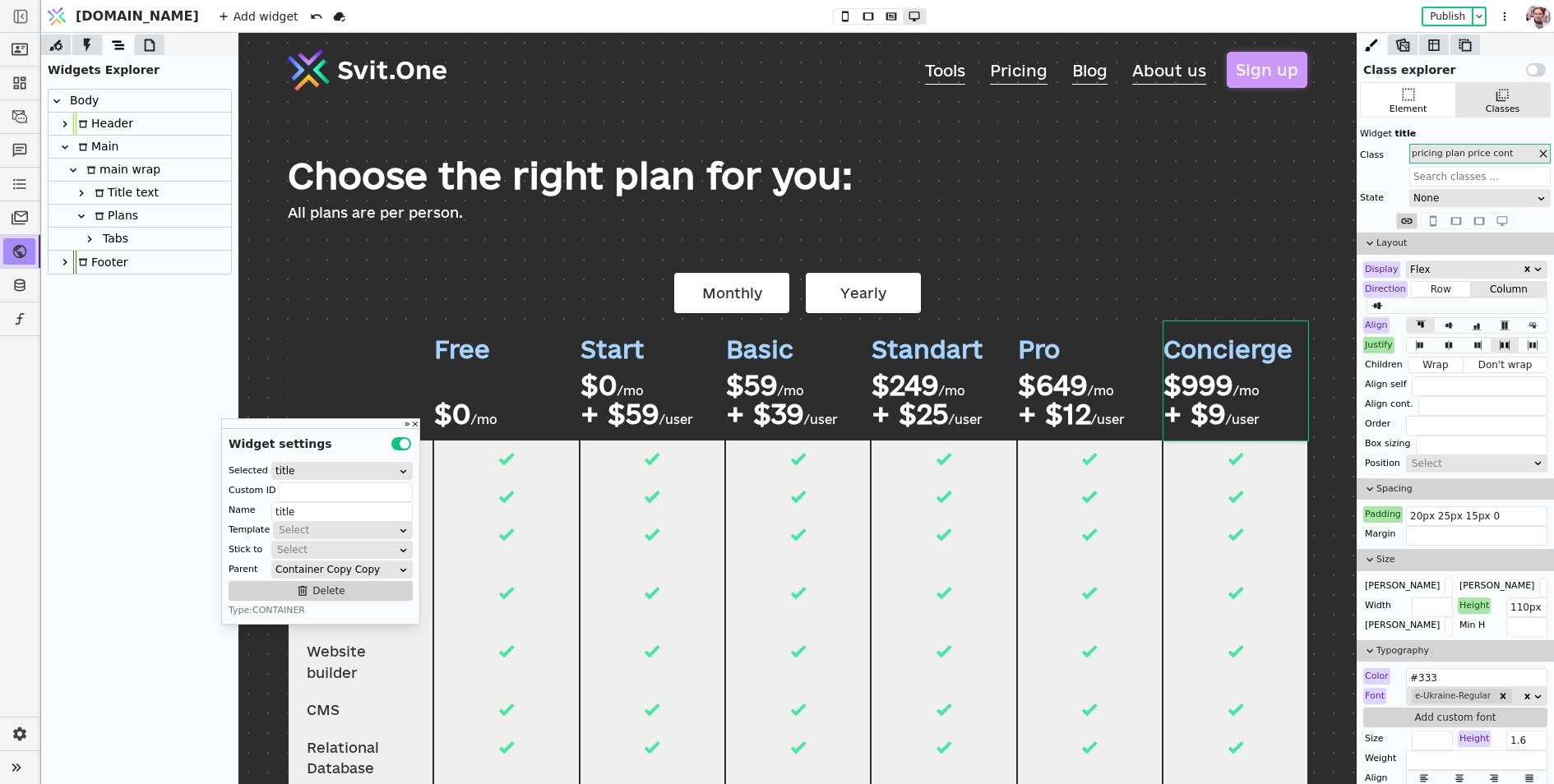
click at [812, 25] on div "Add widget Publish" at bounding box center [865, 16] width 1316 height 32
click at [835, 12] on icon at bounding box center [845, 16] width 20 height 12
